Goal: Information Seeking & Learning: Check status

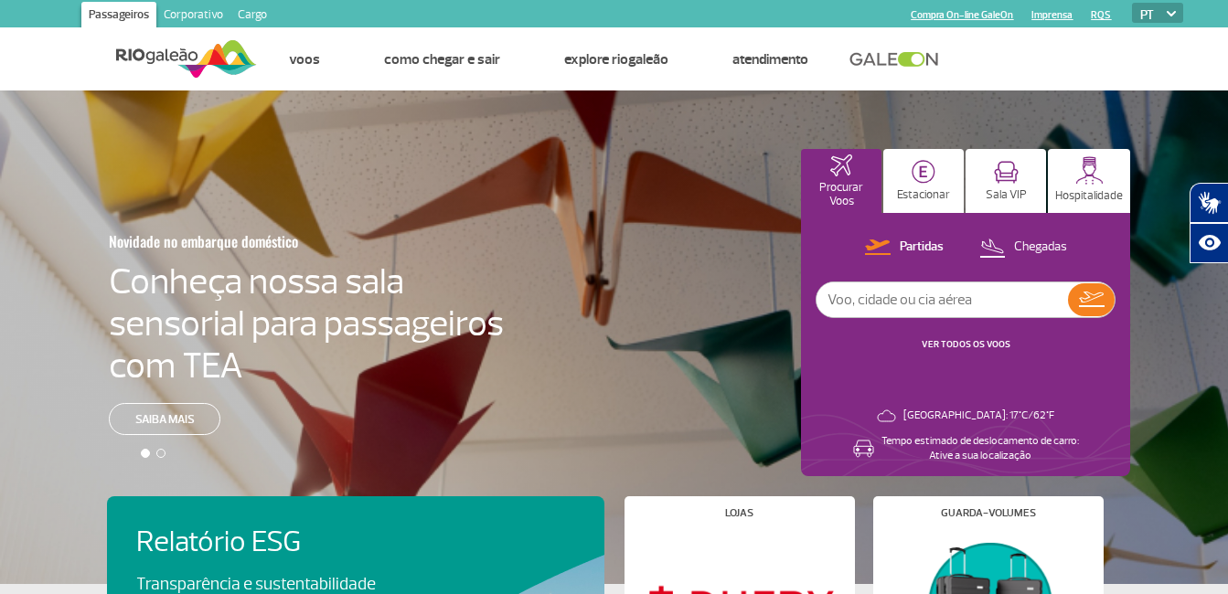
click at [878, 300] on input "text" at bounding box center [941, 299] width 251 height 35
type input "r"
type input "f"
type input "rio de janeiro"
click at [1113, 302] on button at bounding box center [1091, 299] width 47 height 33
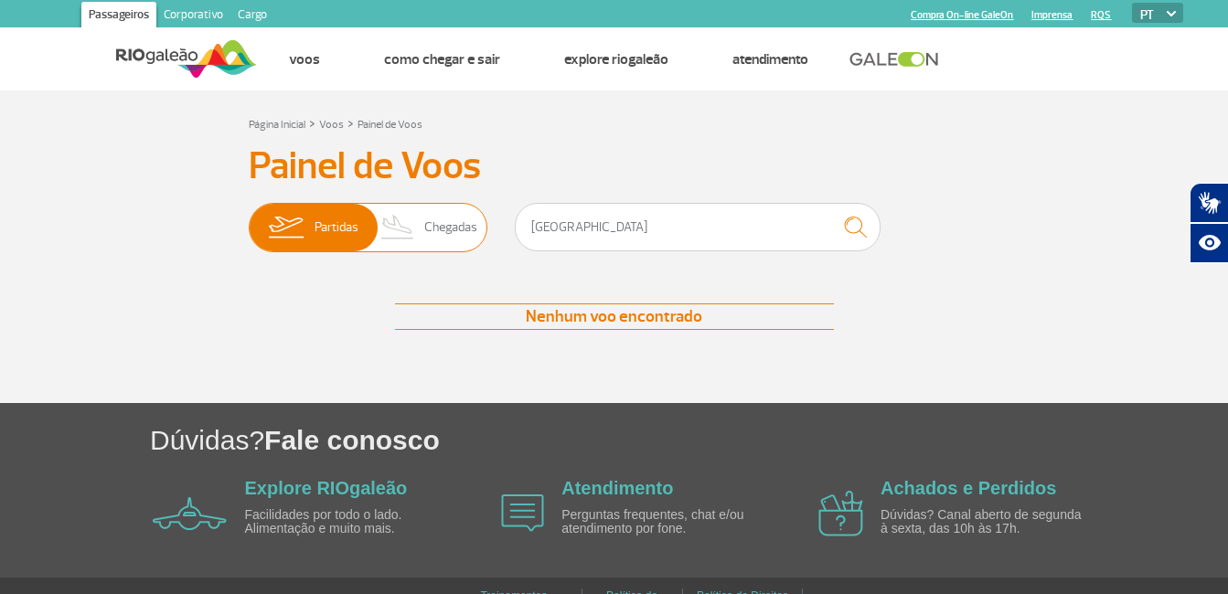
click at [451, 244] on span "Chegadas" at bounding box center [450, 228] width 53 height 48
click at [249, 218] on input "Partidas Chegadas" at bounding box center [249, 218] width 0 height 0
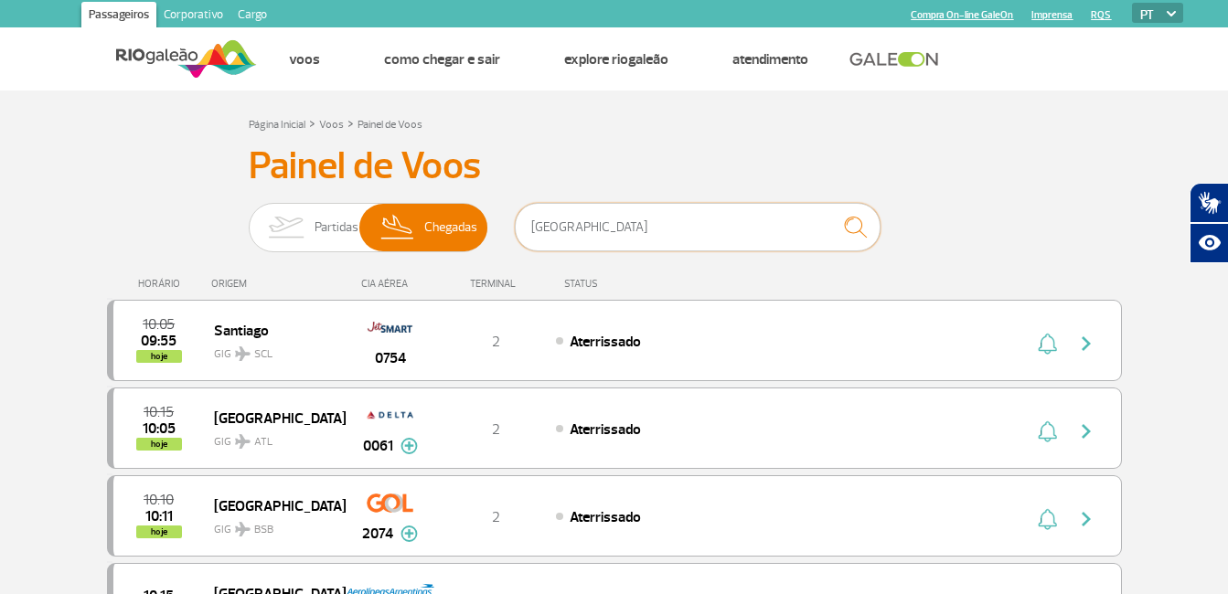
click at [613, 248] on input "rio de janeiro" at bounding box center [698, 227] width 366 height 48
drag, startPoint x: 613, startPoint y: 248, endPoint x: 509, endPoint y: 245, distance: 104.2
click at [509, 245] on div "Partidas Chegadas rio de janeiro" at bounding box center [614, 230] width 731 height 55
type input "fortaleza"
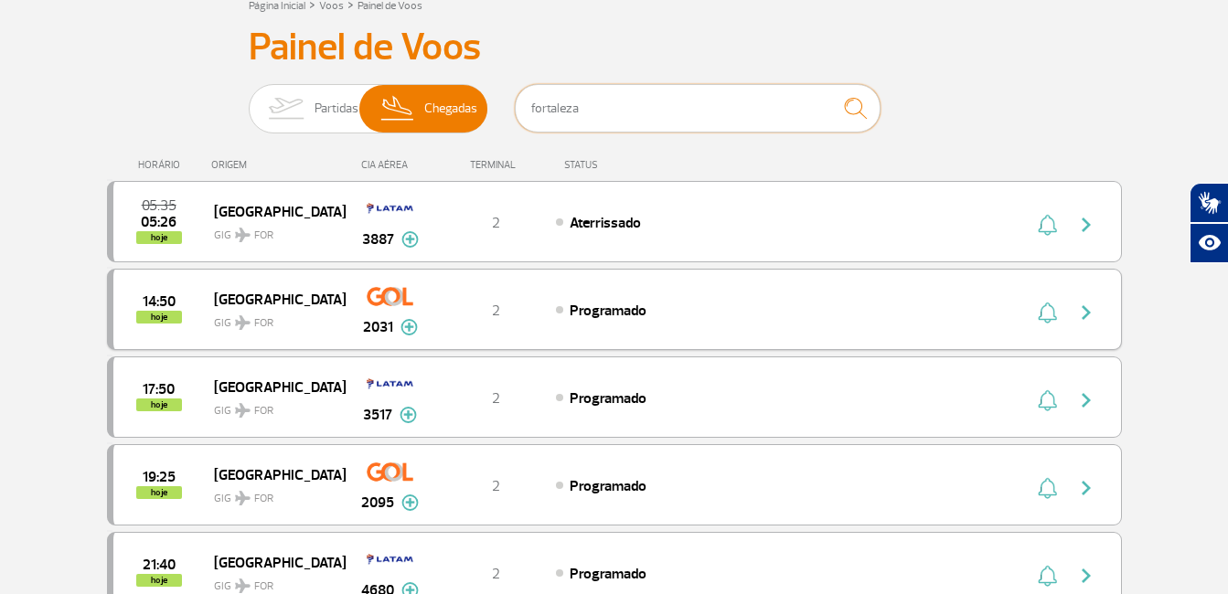
scroll to position [122, 0]
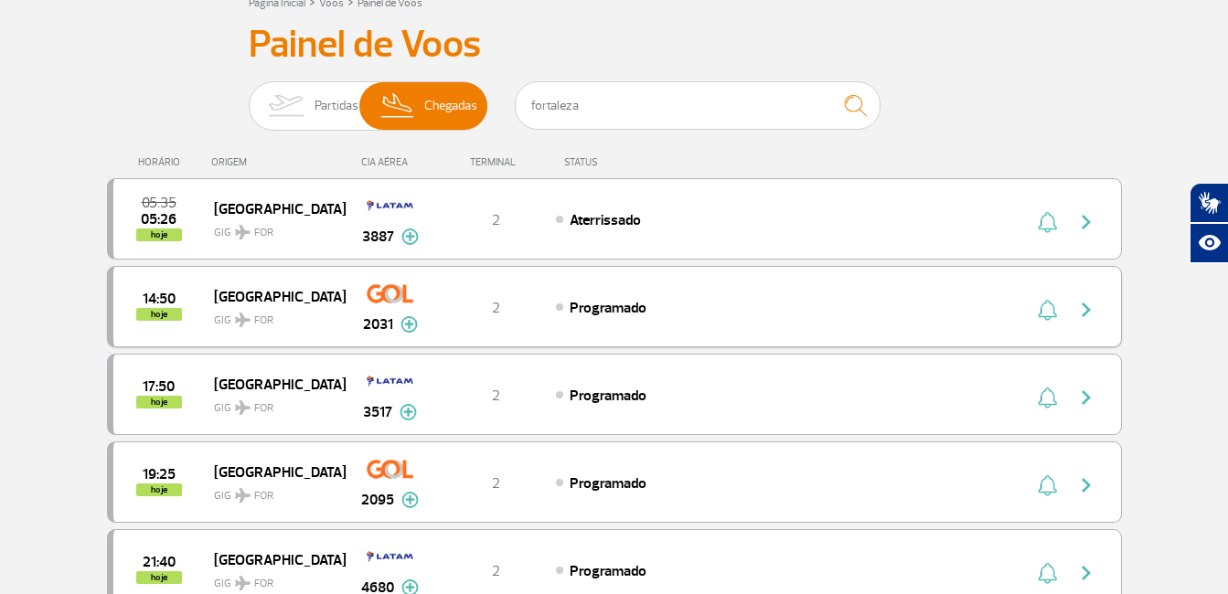
click at [164, 296] on span "14:50" at bounding box center [159, 299] width 33 height 13
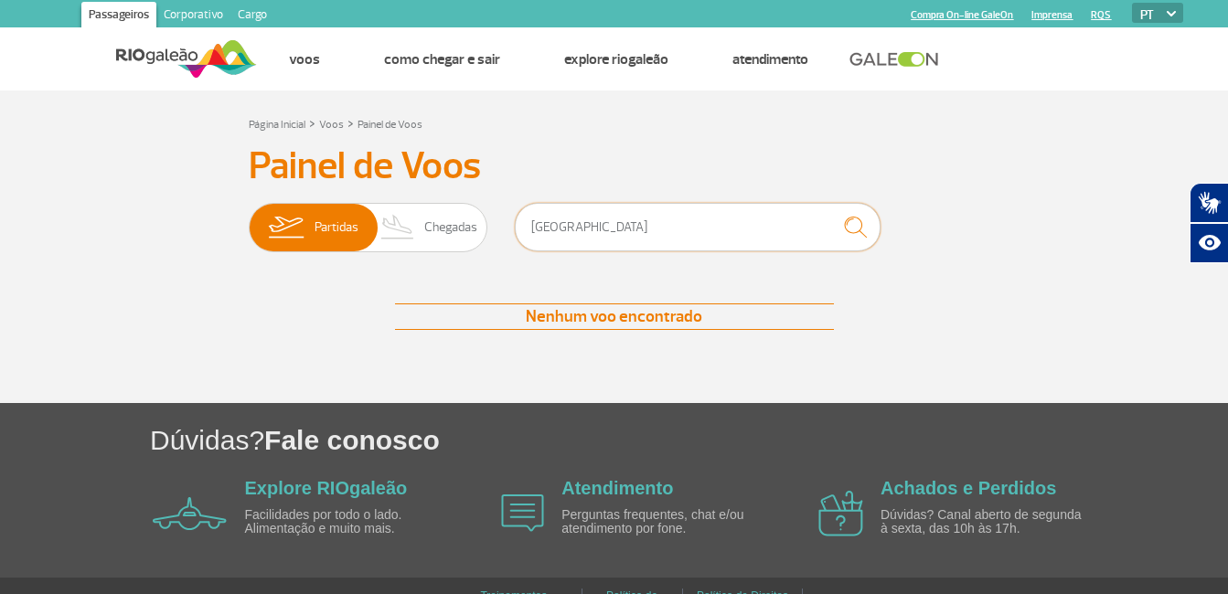
click at [613, 230] on input "rio de janeiro" at bounding box center [698, 227] width 366 height 48
click at [423, 211] on img at bounding box center [398, 228] width 54 height 48
click at [249, 218] on input "Partidas Chegadas" at bounding box center [249, 218] width 0 height 0
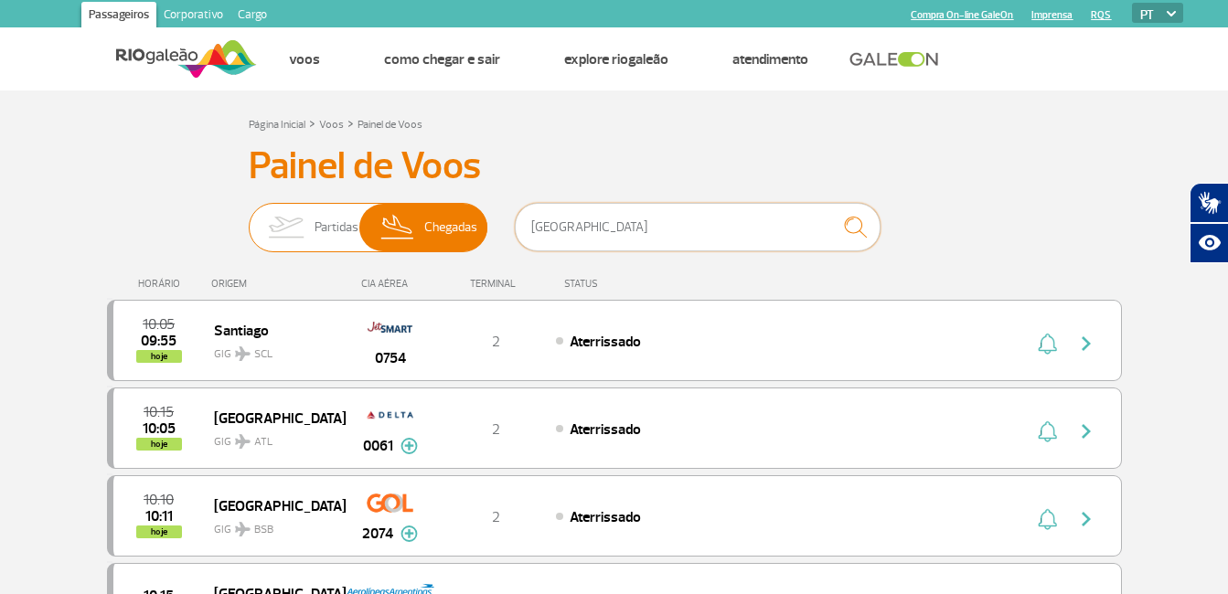
drag, startPoint x: 625, startPoint y: 225, endPoint x: 384, endPoint y: 247, distance: 242.3
click at [384, 247] on div "Partidas Chegadas rio de janeiro" at bounding box center [614, 230] width 731 height 55
type input "sao luis do maranhao"
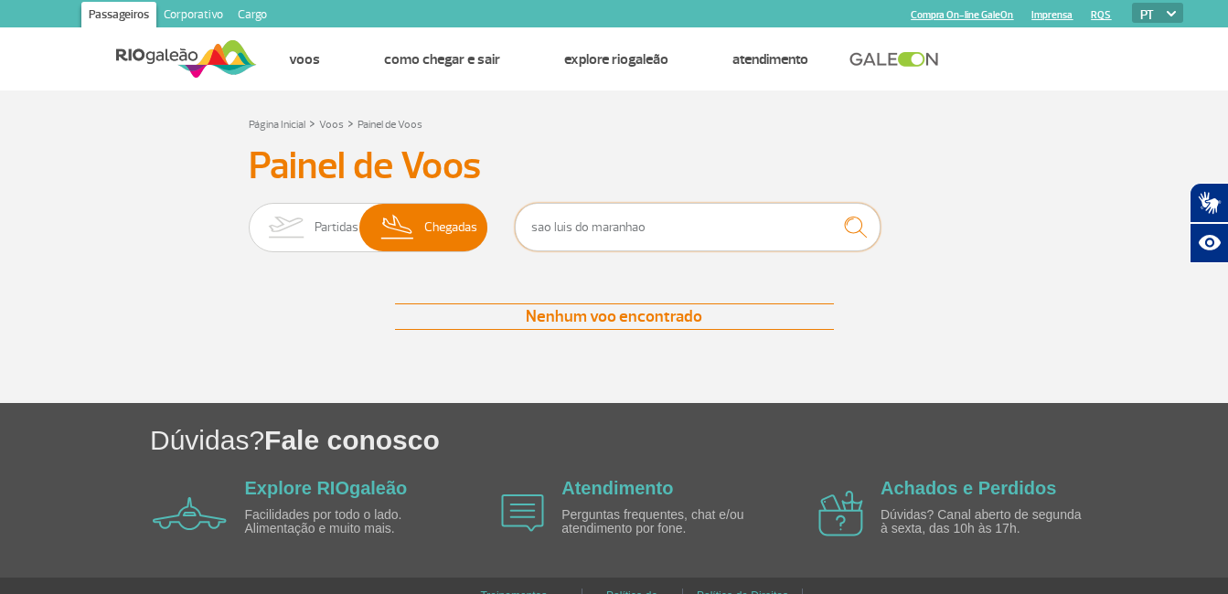
drag, startPoint x: 664, startPoint y: 229, endPoint x: 532, endPoint y: 256, distance: 134.5
click at [532, 256] on div "sao luis do maranhao" at bounding box center [698, 230] width 366 height 55
drag, startPoint x: 644, startPoint y: 236, endPoint x: 207, endPoint y: 232, distance: 437.0
click at [207, 232] on div "Painel de Voos Partidas Chegadas são luis Nenhum voo encontrado Nenhum voo enco…" at bounding box center [614, 255] width 1015 height 223
type input "fortaleza"
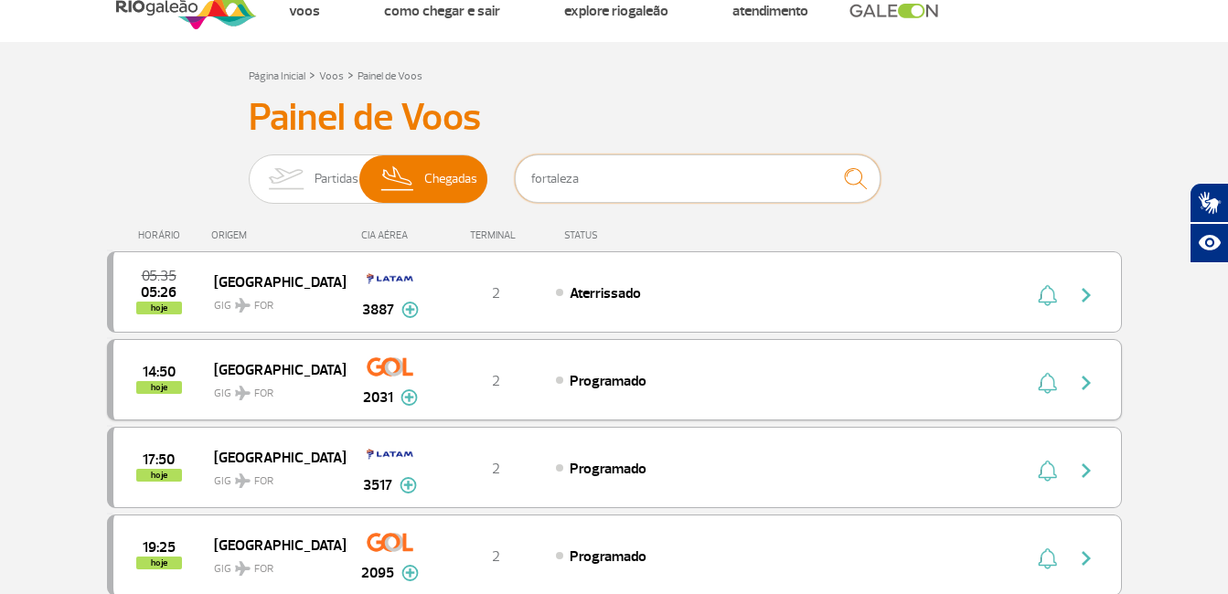
scroll to position [183, 0]
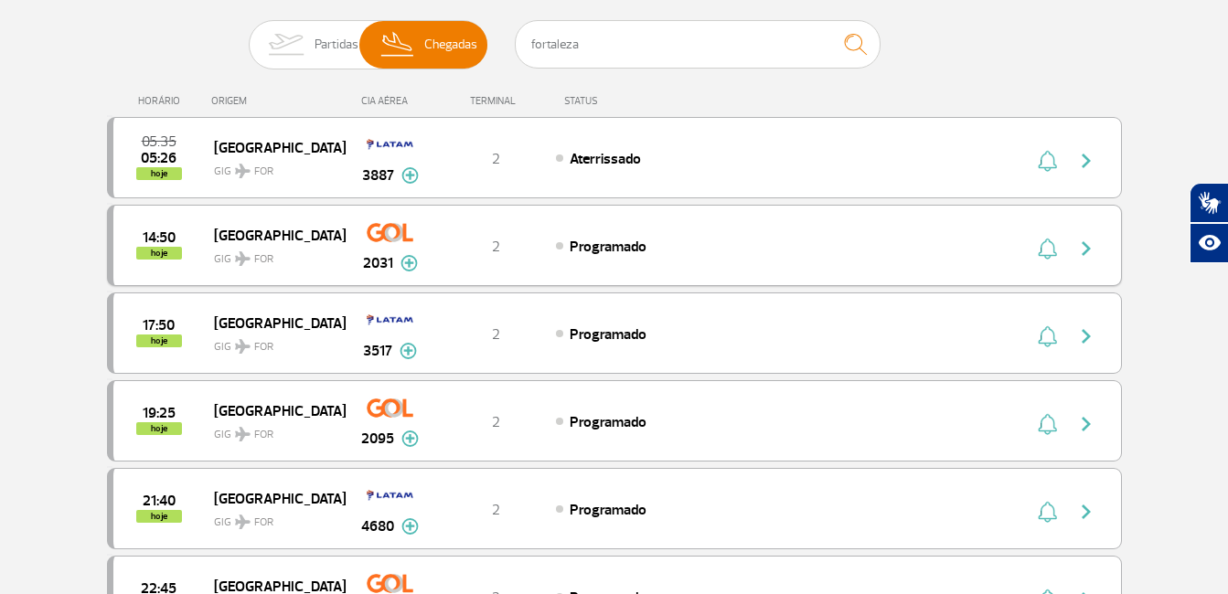
click at [487, 236] on div "2" at bounding box center [495, 246] width 121 height 20
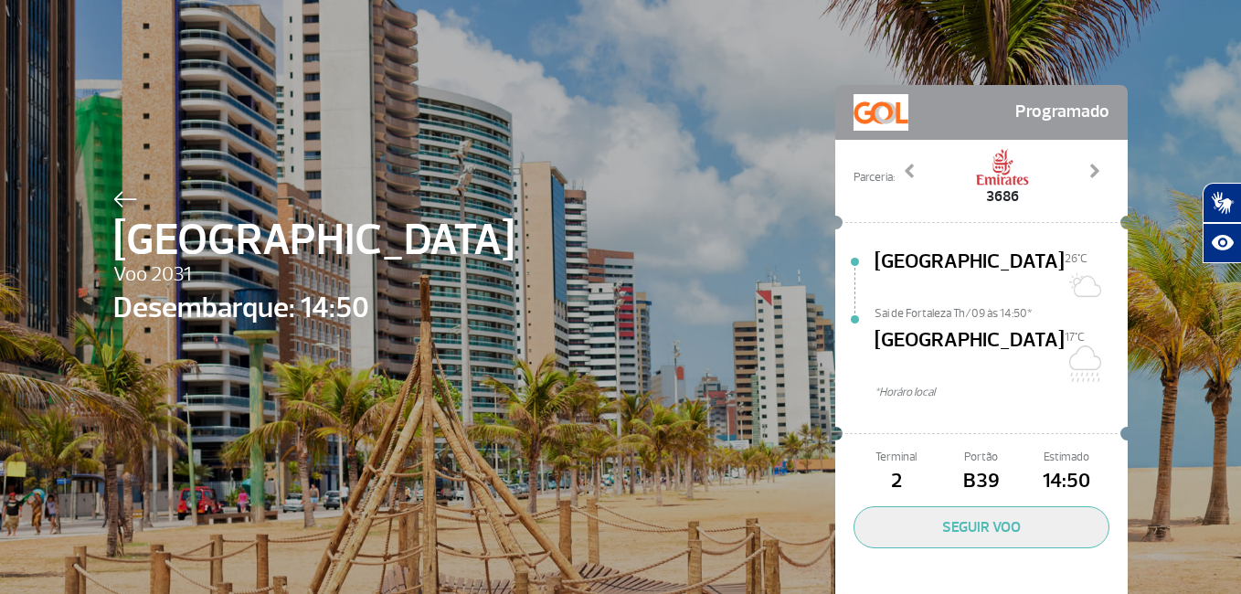
scroll to position [45, 0]
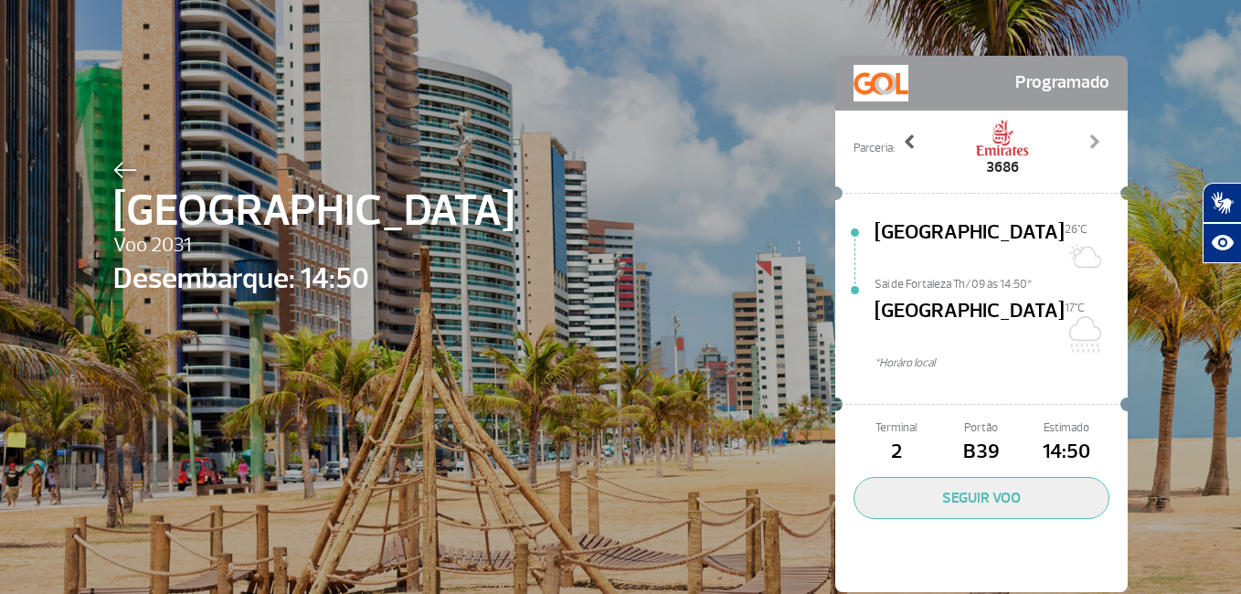
click at [908, 138] on span at bounding box center [910, 142] width 18 height 18
click at [1090, 140] on span at bounding box center [1094, 142] width 18 height 18
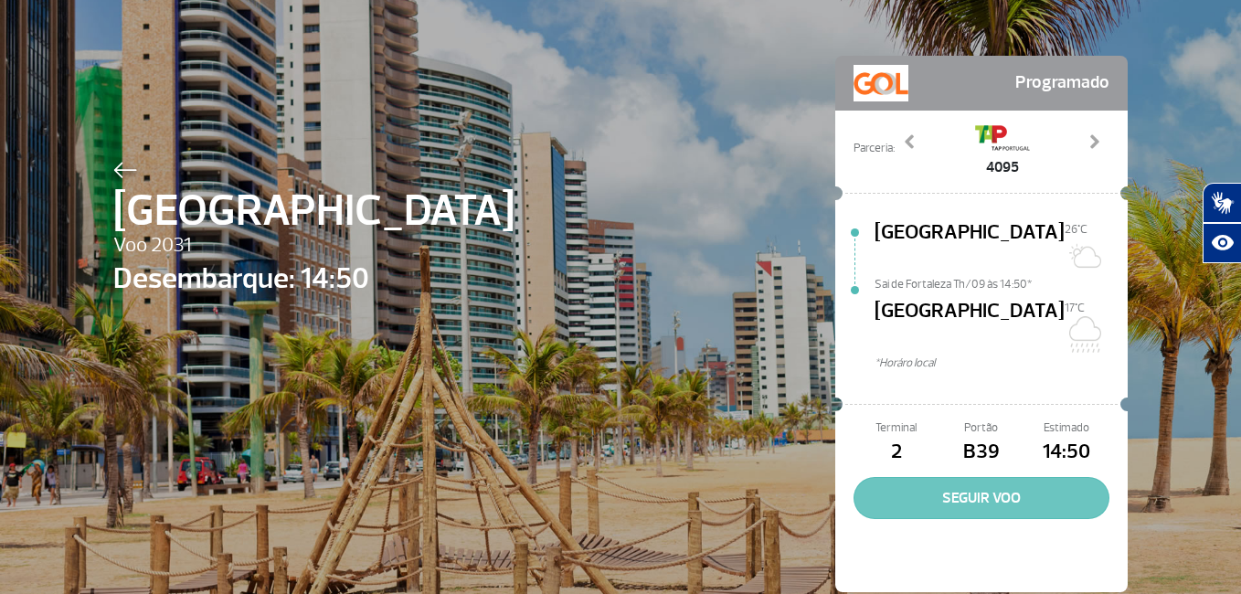
click at [980, 477] on button "SEGUIR VOO" at bounding box center [982, 498] width 256 height 42
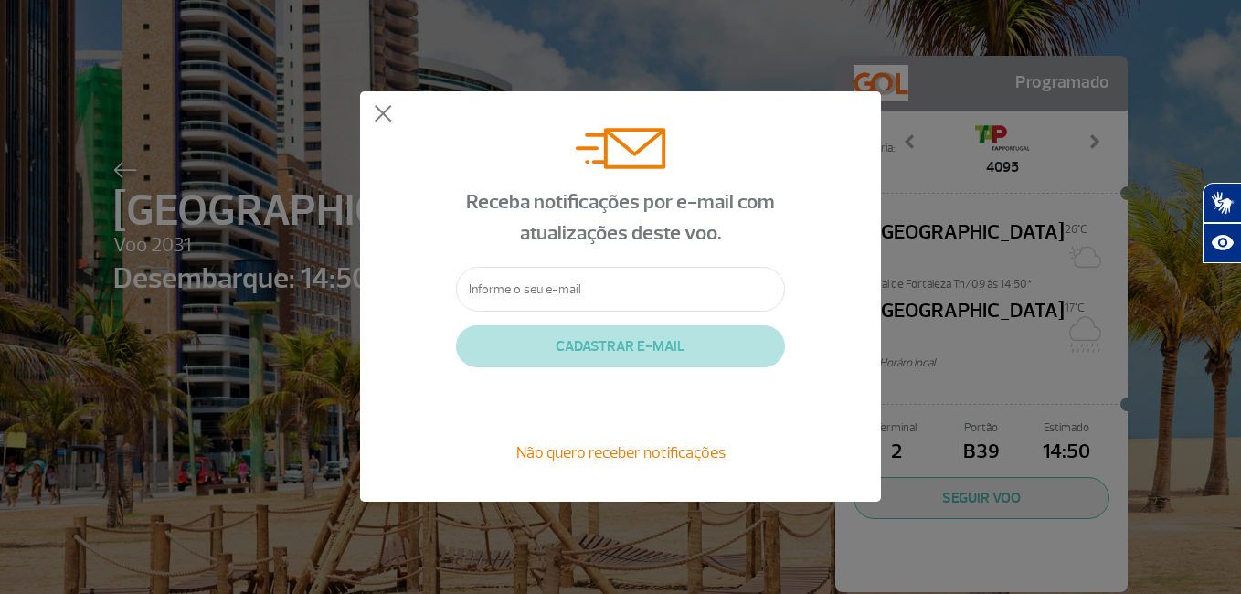
click at [393, 116] on div "Receba notificações por e-mail com atualizações deste voo. CADASTRAR E-MAIL Não…" at bounding box center [620, 296] width 521 height 410
click at [390, 96] on div "Receba notificações por e-mail com atualizações deste voo. CADASTRAR E-MAIL Não…" at bounding box center [620, 296] width 521 height 410
click at [380, 109] on button at bounding box center [383, 114] width 18 height 18
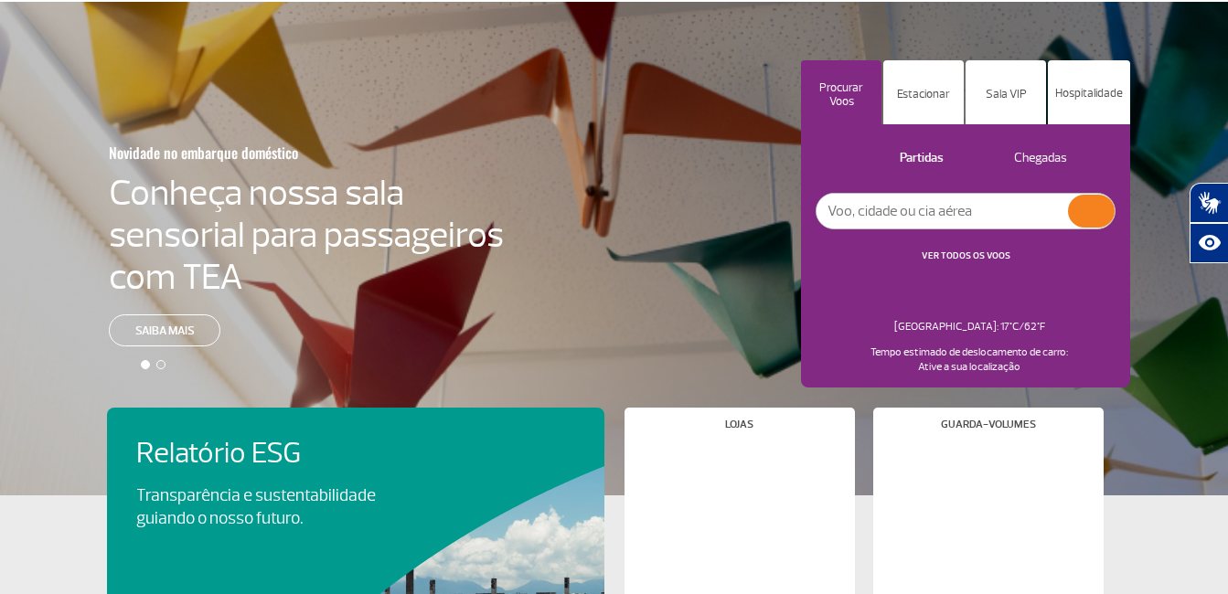
scroll to position [91, 0]
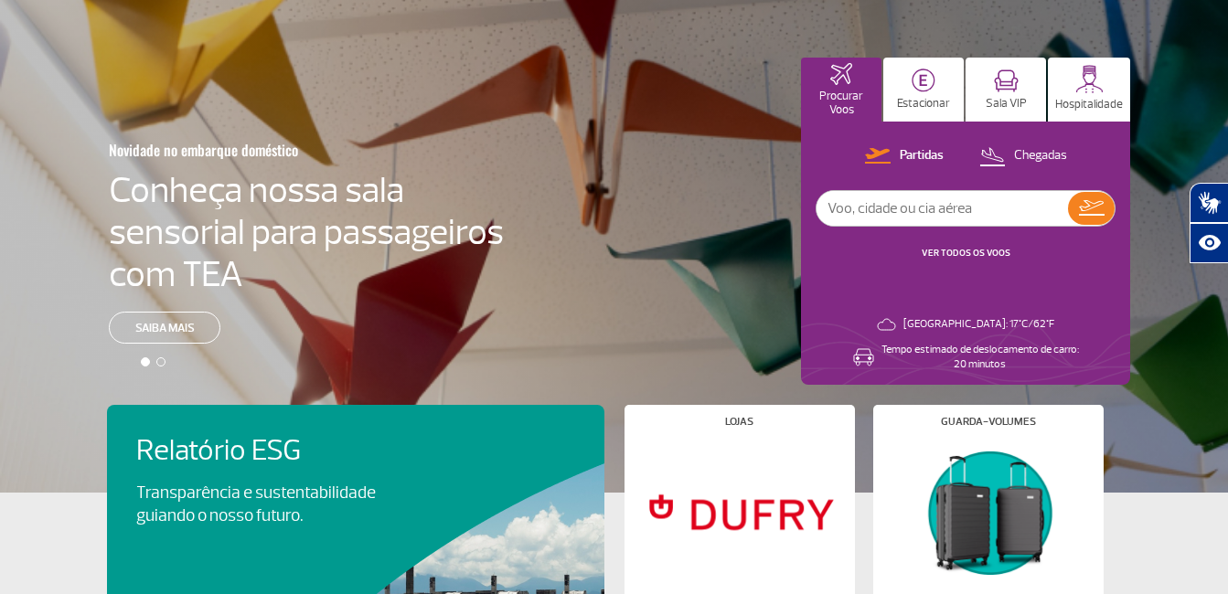
click at [964, 211] on input "text" at bounding box center [941, 208] width 251 height 35
type input "s"
type input "[GEOGRAPHIC_DATA]"
click at [1098, 200] on img at bounding box center [1092, 208] width 26 height 16
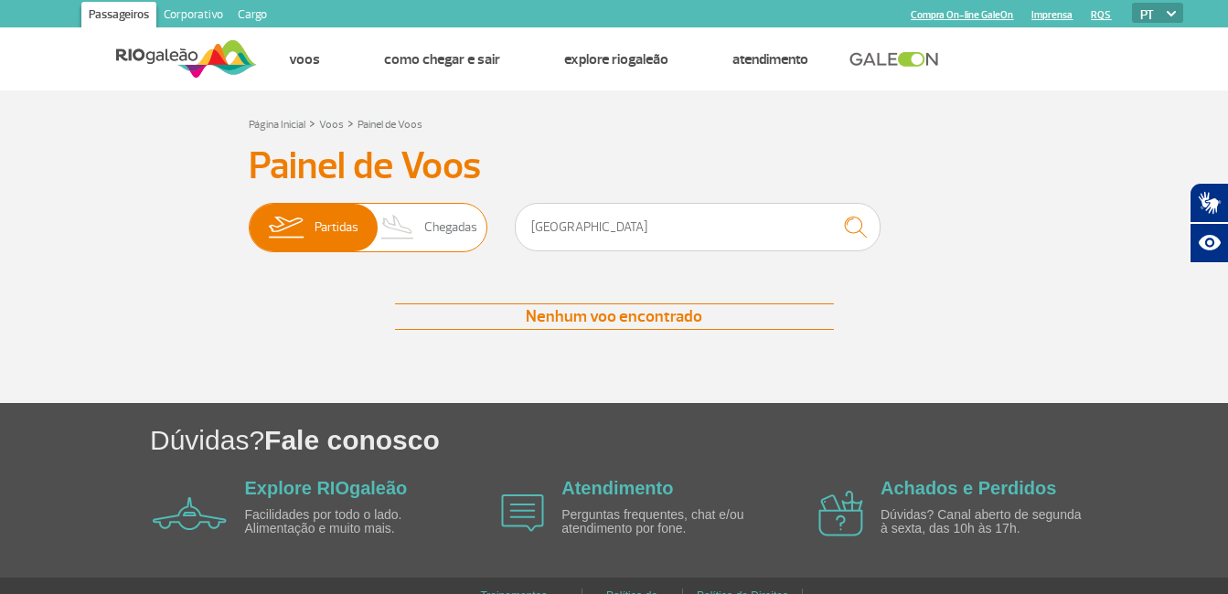
click at [430, 231] on span "Chegadas" at bounding box center [450, 228] width 53 height 48
click at [249, 218] on input "Partidas Chegadas" at bounding box center [249, 218] width 0 height 0
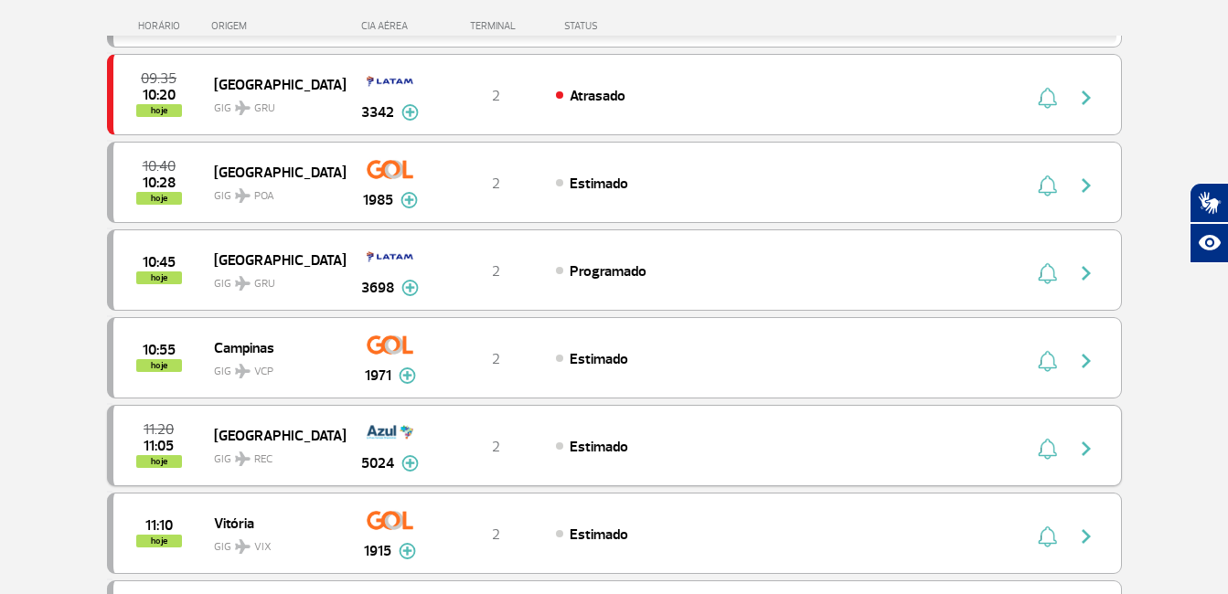
scroll to position [914, 0]
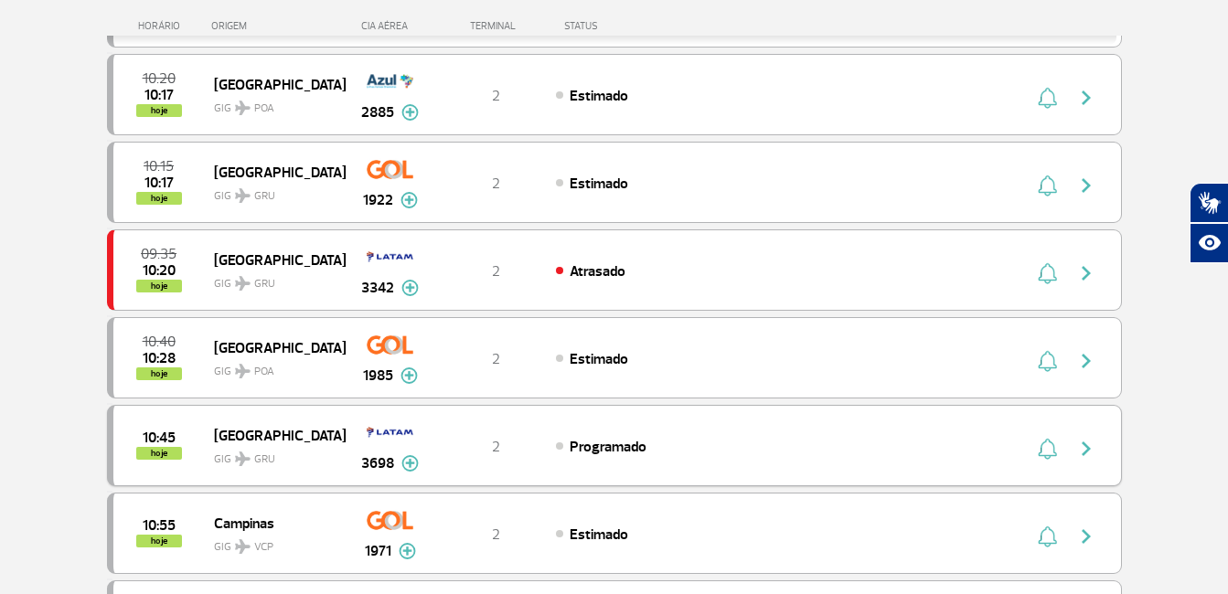
click at [420, 345] on div "1985" at bounding box center [390, 358] width 91 height 58
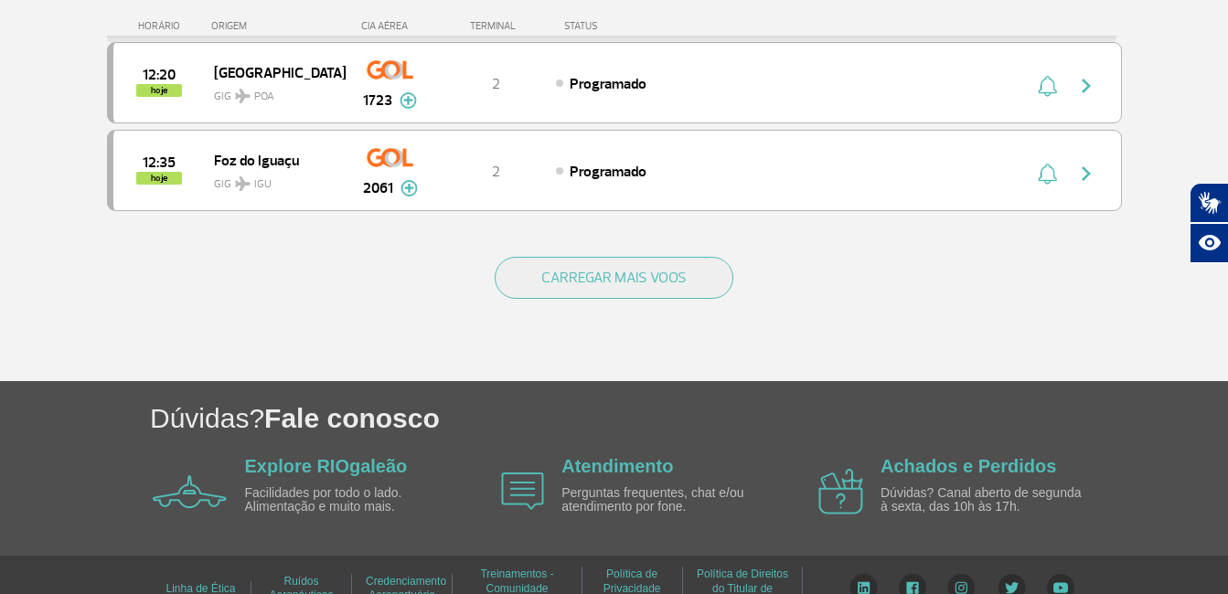
scroll to position [1858, 0]
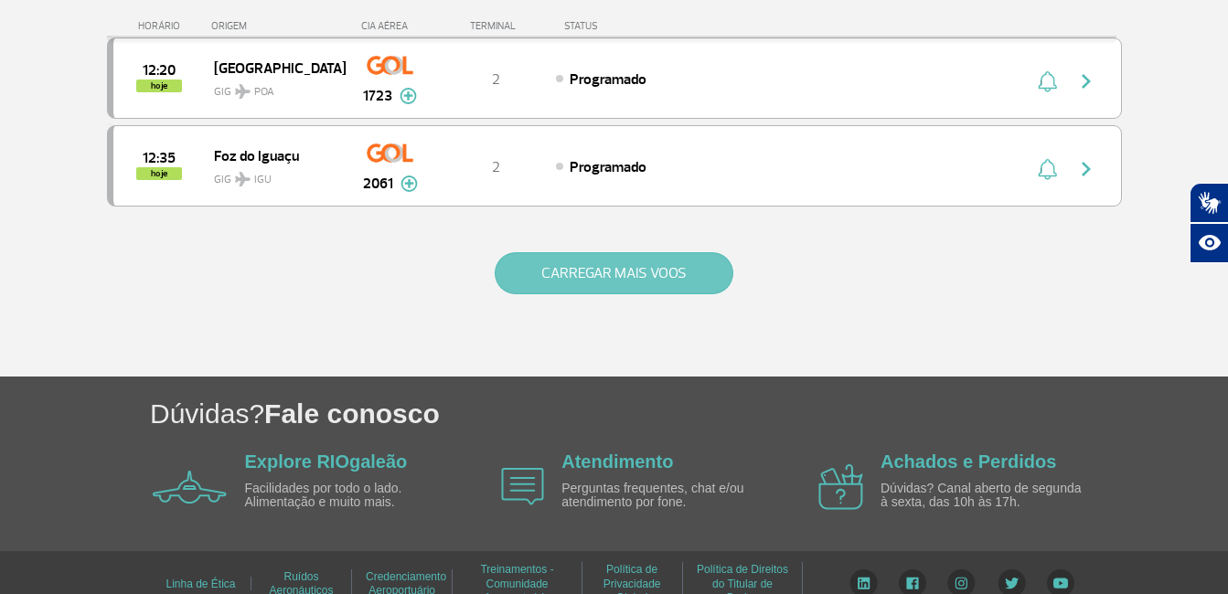
click at [623, 270] on button "CARREGAR MAIS VOOS" at bounding box center [614, 273] width 239 height 42
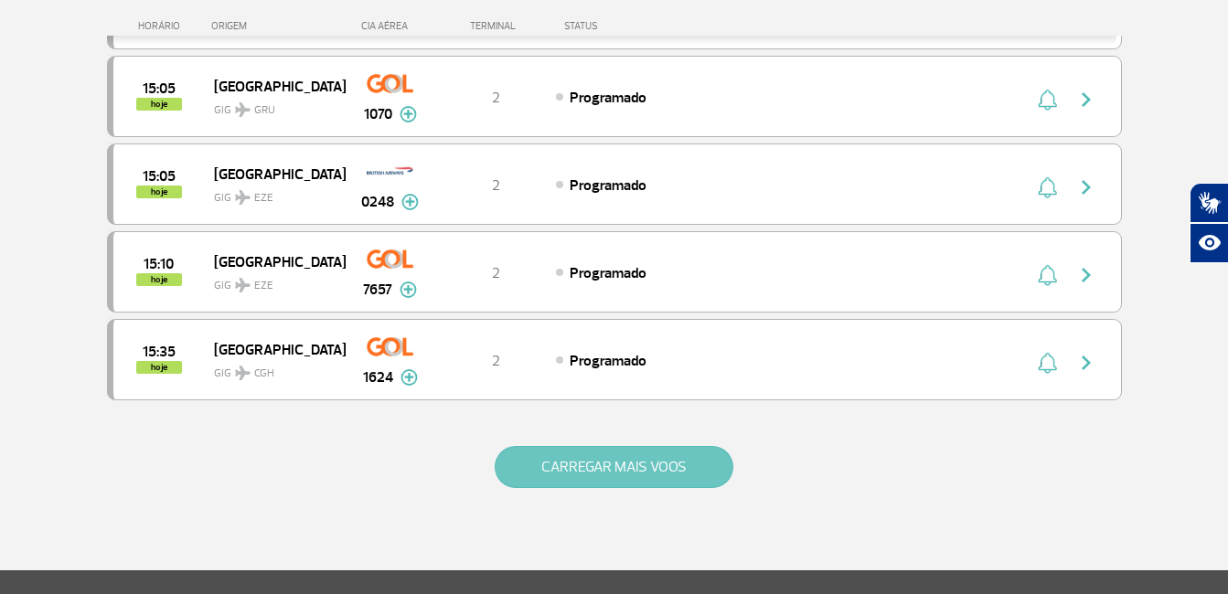
scroll to position [3444, 0]
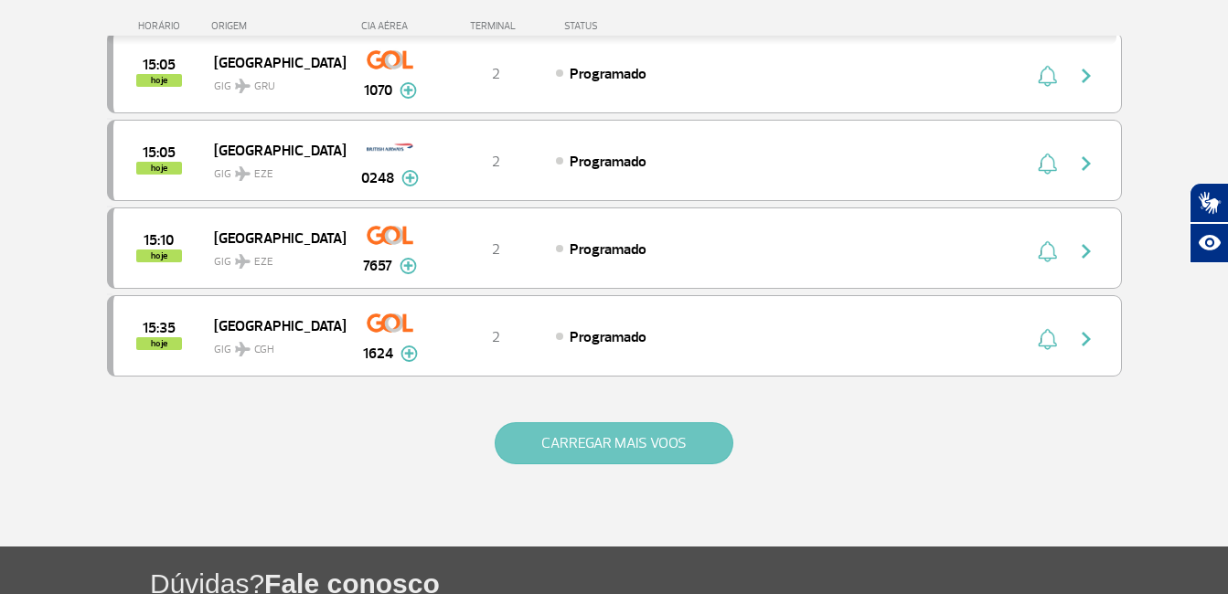
click at [563, 441] on button "CARREGAR MAIS VOOS" at bounding box center [614, 443] width 239 height 42
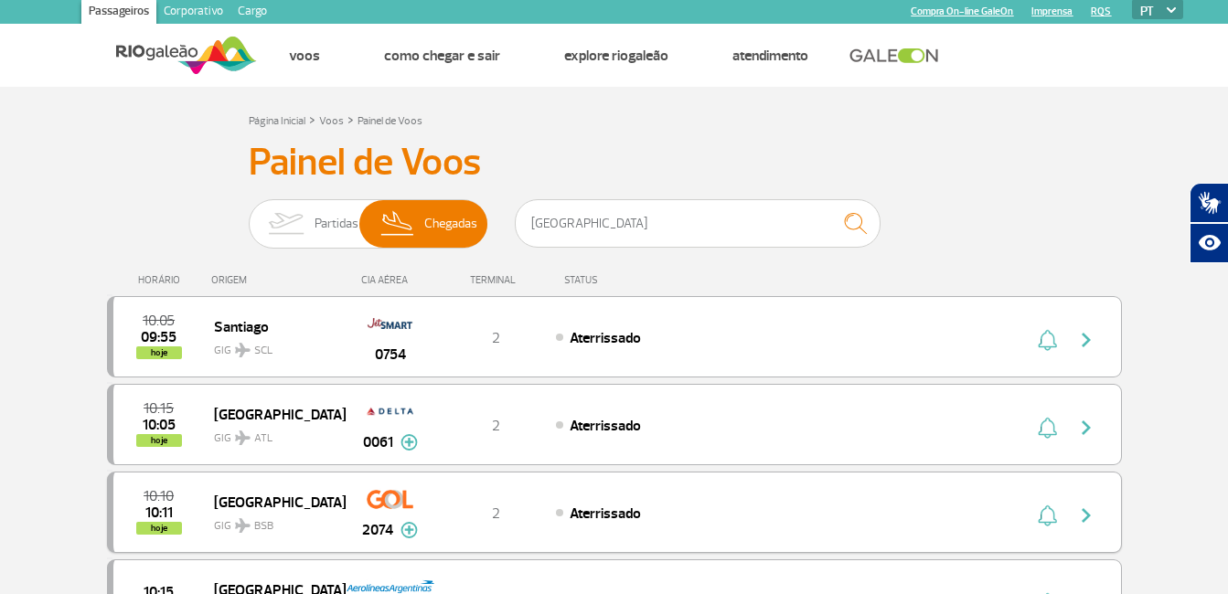
scroll to position [0, 0]
